Goal: Navigation & Orientation: Find specific page/section

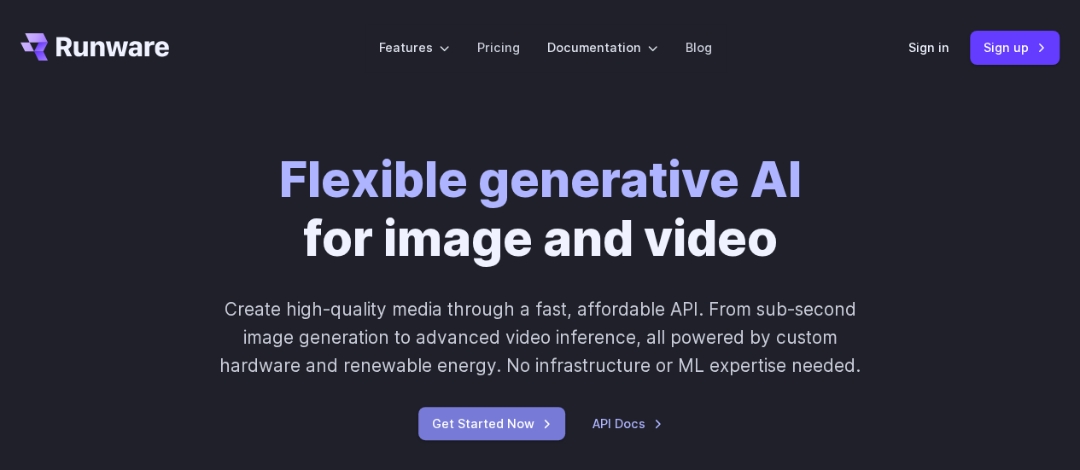
click at [439, 414] on link "Get Started Now" at bounding box center [491, 423] width 147 height 33
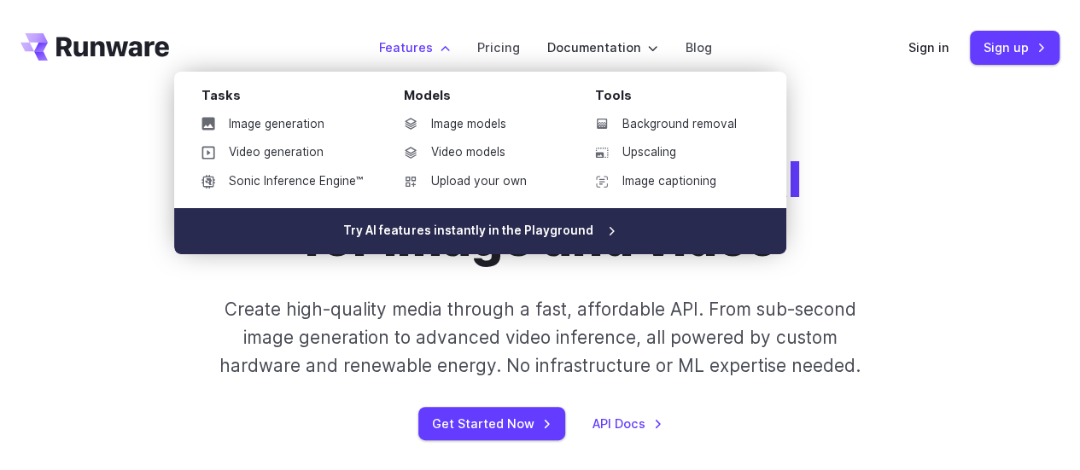
drag, startPoint x: 452, startPoint y: 224, endPoint x: 432, endPoint y: 224, distance: 20.5
click at [432, 224] on link "Try AI features instantly in the Playground" at bounding box center [480, 231] width 612 height 46
